Goal: Information Seeking & Learning: Learn about a topic

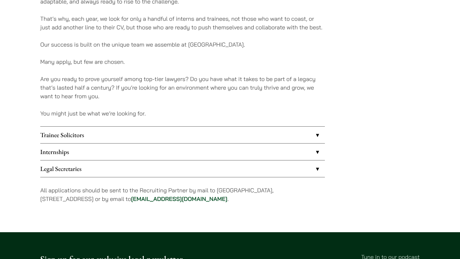
scroll to position [470, 0]
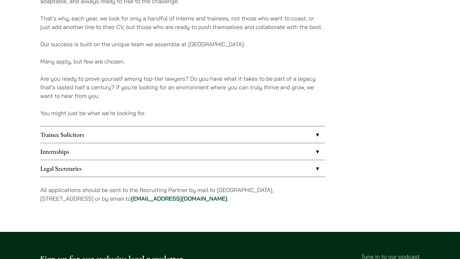
click at [193, 135] on link "Trainee Solicitors" at bounding box center [182, 134] width 284 height 17
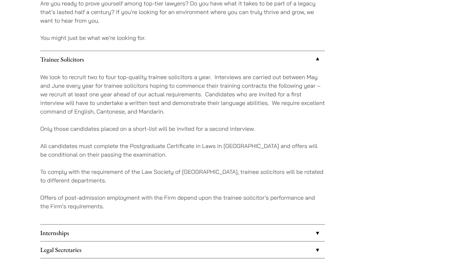
scroll to position [547, 0]
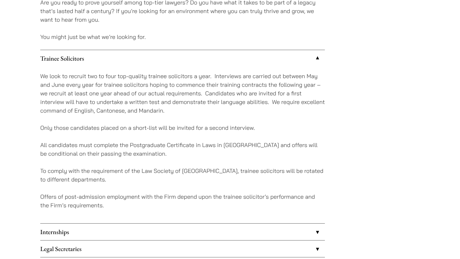
click at [218, 54] on link "Trainee Solicitors" at bounding box center [182, 58] width 284 height 17
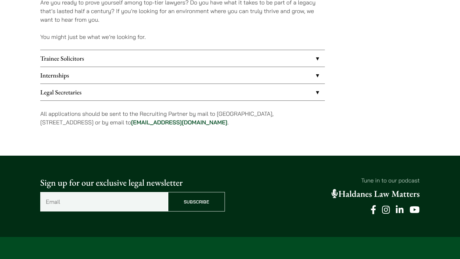
click at [205, 79] on link "Internships" at bounding box center [182, 75] width 284 height 17
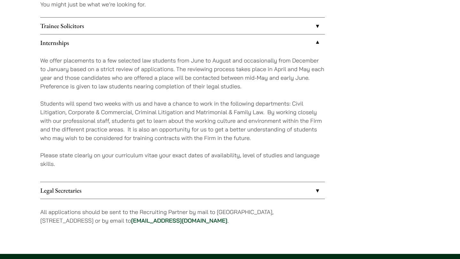
scroll to position [571, 0]
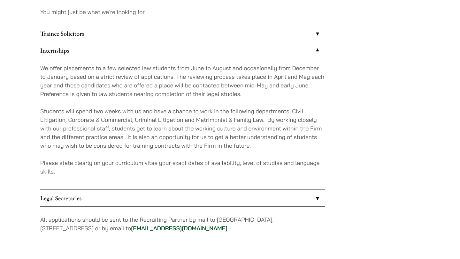
click at [192, 52] on link "Internships" at bounding box center [182, 50] width 284 height 17
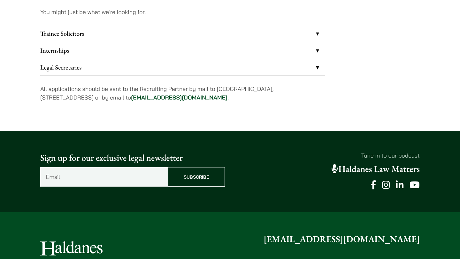
click at [184, 69] on link "Legal Secretaries" at bounding box center [182, 67] width 284 height 17
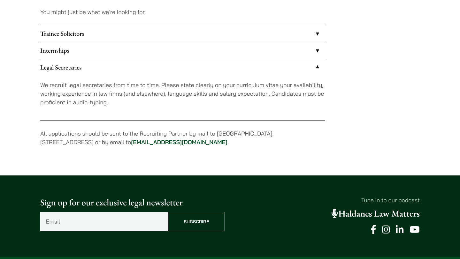
click at [184, 69] on link "Legal Secretaries" at bounding box center [182, 67] width 284 height 17
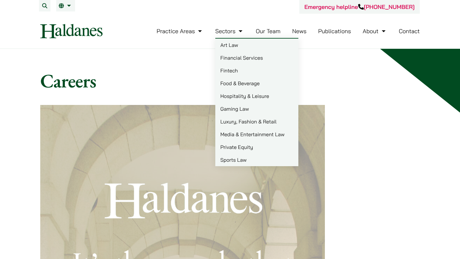
click at [237, 47] on link "Art Law" at bounding box center [256, 45] width 83 height 13
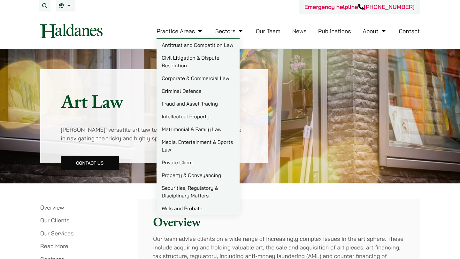
click at [197, 129] on link "Matrimonial & Family Law" at bounding box center [197, 129] width 83 height 13
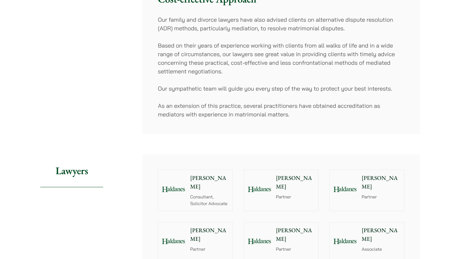
scroll to position [433, 0]
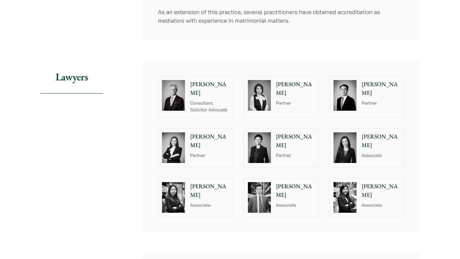
click at [368, 152] on p "Associate" at bounding box center [380, 155] width 39 height 7
click at [205, 202] on p "Associate" at bounding box center [209, 205] width 39 height 7
click at [198, 80] on p "[PERSON_NAME]" at bounding box center [209, 88] width 39 height 17
click at [385, 182] on p "[PERSON_NAME]" at bounding box center [380, 190] width 39 height 17
click at [349, 83] on img at bounding box center [344, 95] width 23 height 31
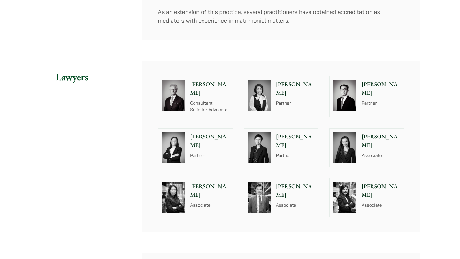
click at [274, 94] on div at bounding box center [259, 95] width 31 height 38
click at [298, 152] on p "Partner" at bounding box center [295, 155] width 39 height 7
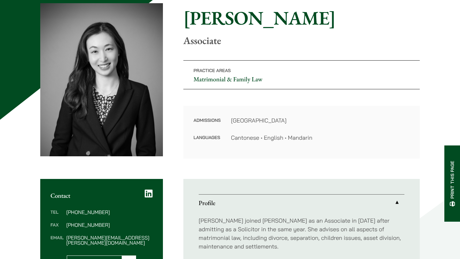
scroll to position [184, 0]
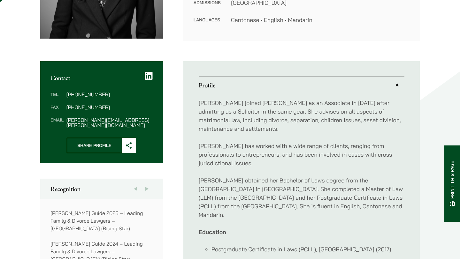
click at [174, 121] on div "Contact Tel (852) 2230 2844 Fax (852) 2845 1637 Email shirley.chan@haldanes.com…" at bounding box center [229, 190] width 379 height 258
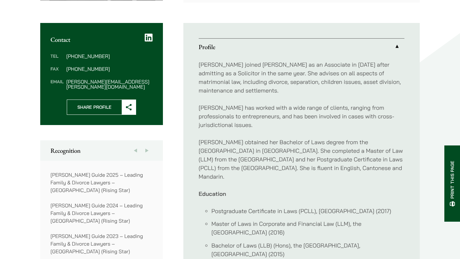
scroll to position [299, 0]
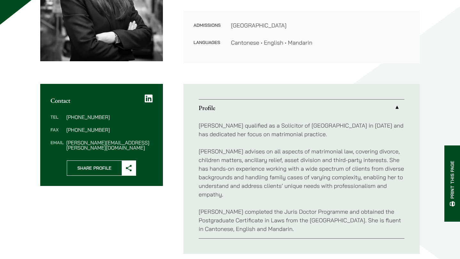
scroll to position [152, 0]
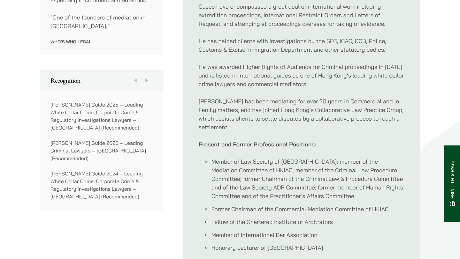
scroll to position [577, 0]
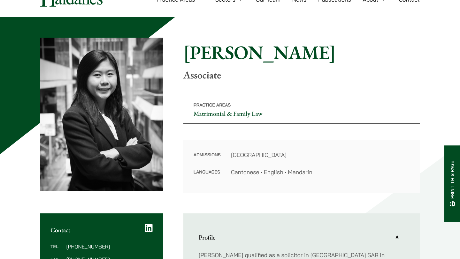
scroll to position [14, 0]
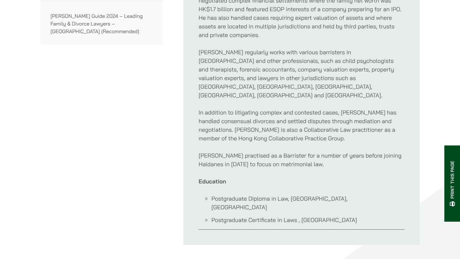
scroll to position [383, 0]
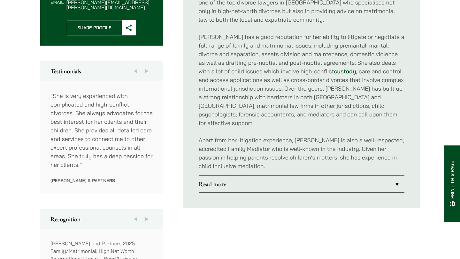
scroll to position [348, 0]
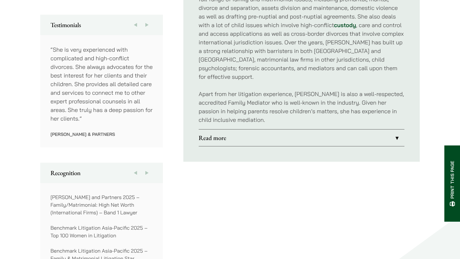
click at [215, 130] on link "Read more" at bounding box center [302, 138] width 206 height 17
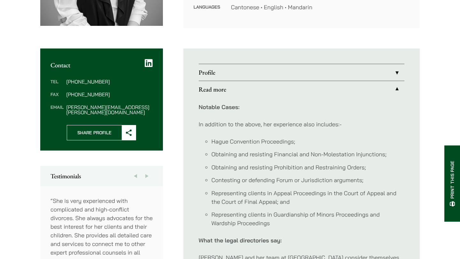
scroll to position [119, 0]
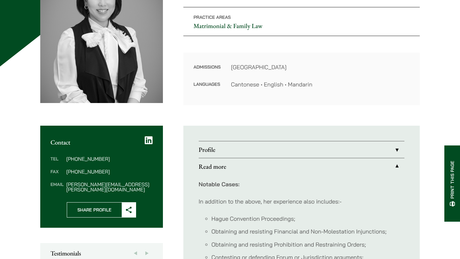
click at [209, 154] on link "Profile" at bounding box center [302, 149] width 206 height 17
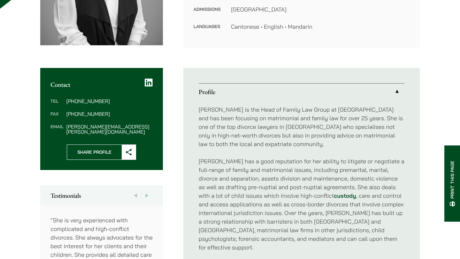
scroll to position [270, 0]
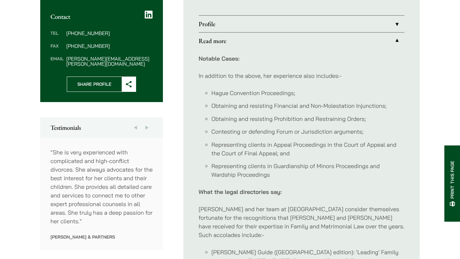
scroll to position [245, 0]
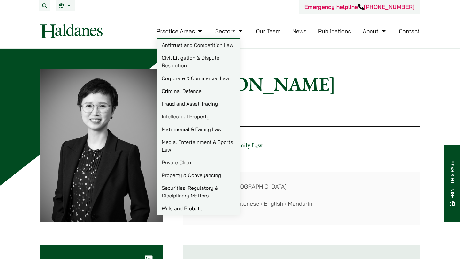
click at [276, 31] on link "Our Team" at bounding box center [268, 30] width 25 height 7
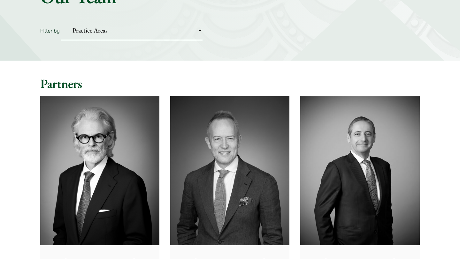
scroll to position [105, 0]
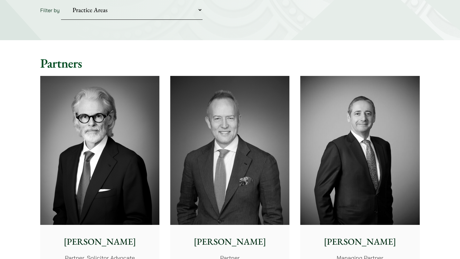
click at [65, 192] on img at bounding box center [99, 150] width 119 height 149
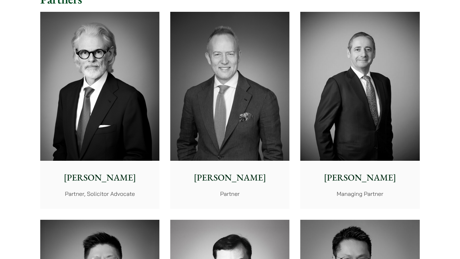
scroll to position [173, 0]
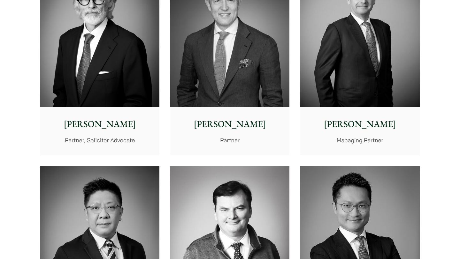
scroll to position [227, 0]
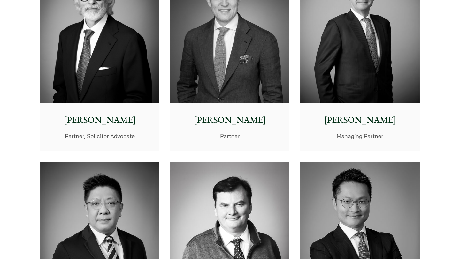
click at [325, 80] on img at bounding box center [359, 28] width 119 height 149
click at [228, 79] on img at bounding box center [229, 28] width 119 height 149
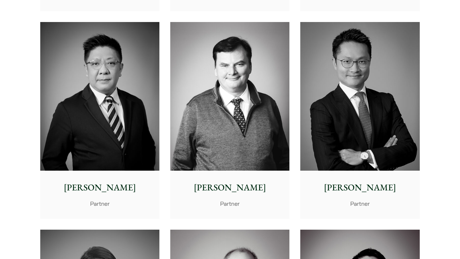
click at [227, 90] on img at bounding box center [229, 96] width 119 height 149
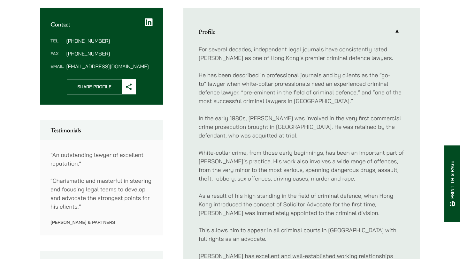
scroll to position [384, 0]
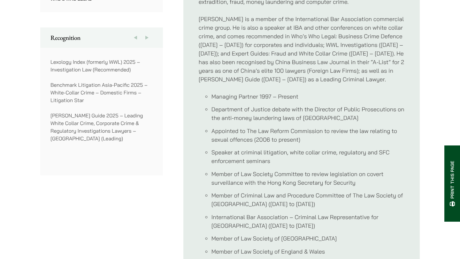
scroll to position [551, 0]
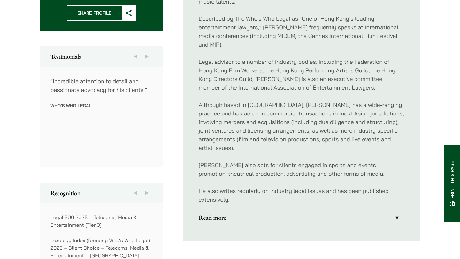
scroll to position [342, 0]
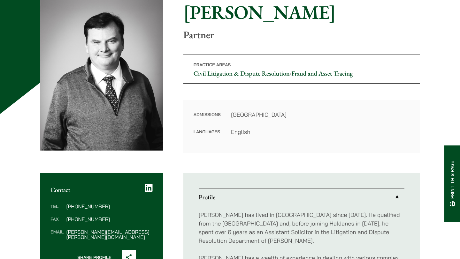
scroll to position [160, 0]
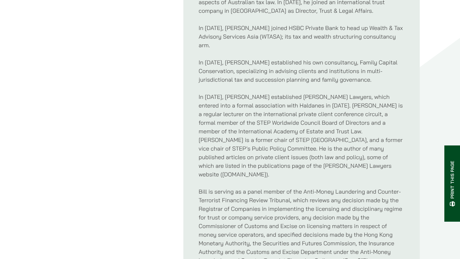
scroll to position [499, 0]
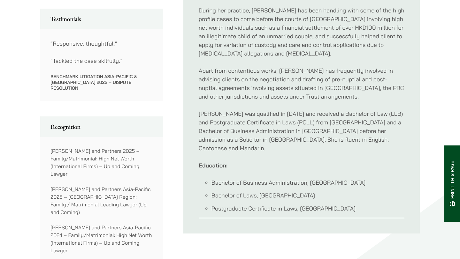
scroll to position [353, 0]
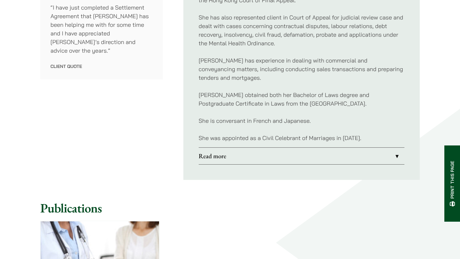
scroll to position [407, 0]
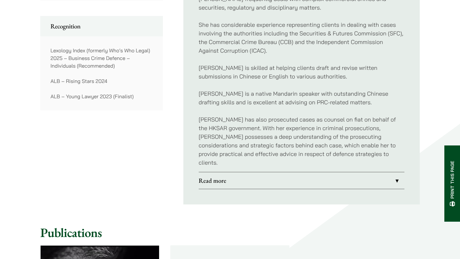
scroll to position [506, 0]
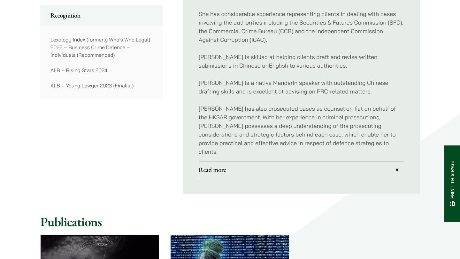
click at [238, 170] on li "Read more Notable Cases: Criminal Defence Represented an appellant in an appeal…" at bounding box center [302, 169] width 206 height 17
click at [231, 162] on link "Read more" at bounding box center [302, 170] width 206 height 17
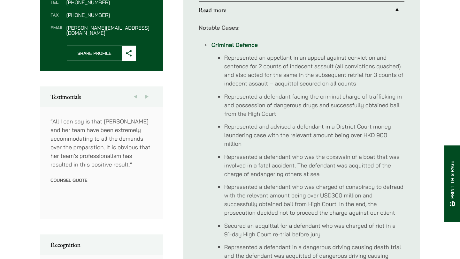
scroll to position [290, 0]
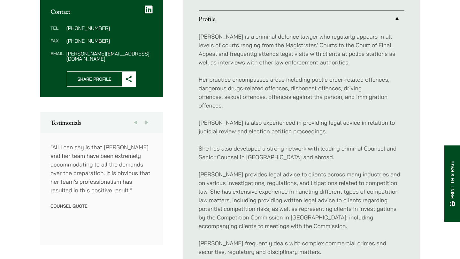
scroll to position [245, 0]
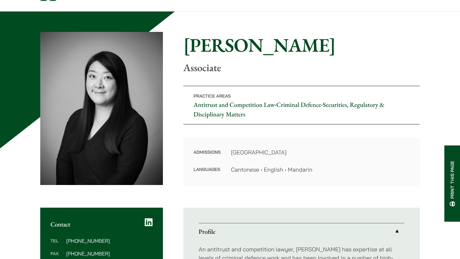
scroll to position [96, 0]
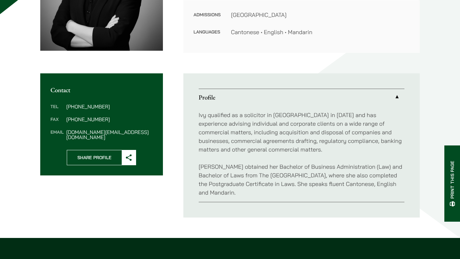
scroll to position [199, 0]
